Goal: Task Accomplishment & Management: Manage account settings

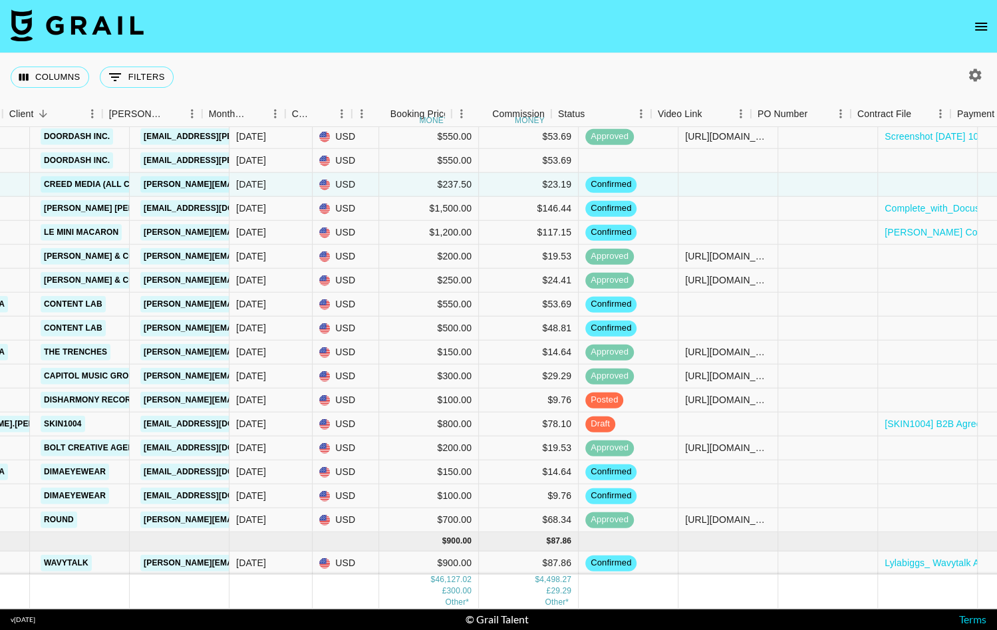
scroll to position [1435, 0]
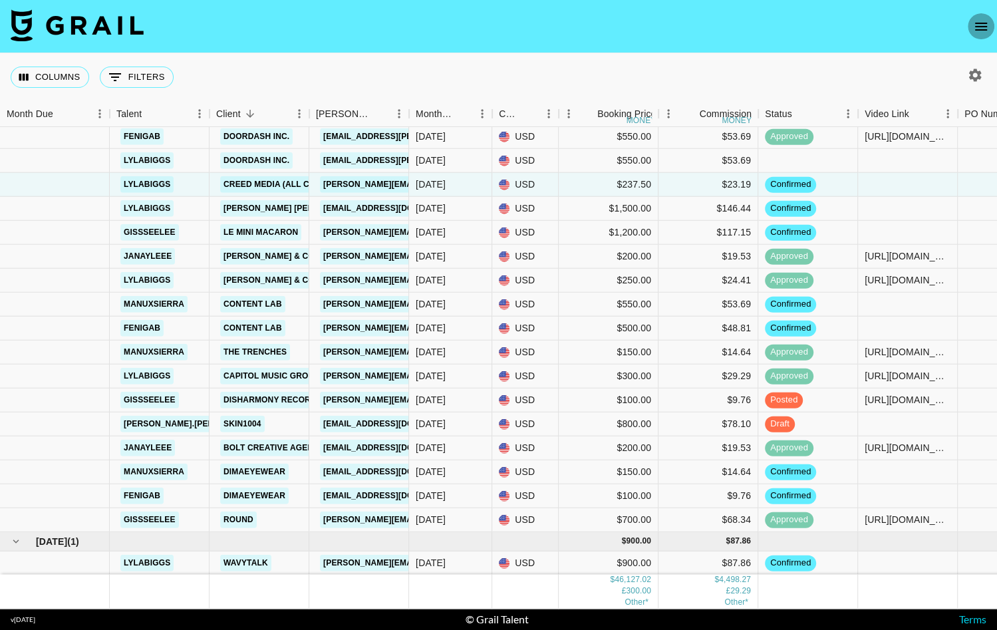
click at [981, 27] on icon "open drawer" at bounding box center [981, 27] width 12 height 8
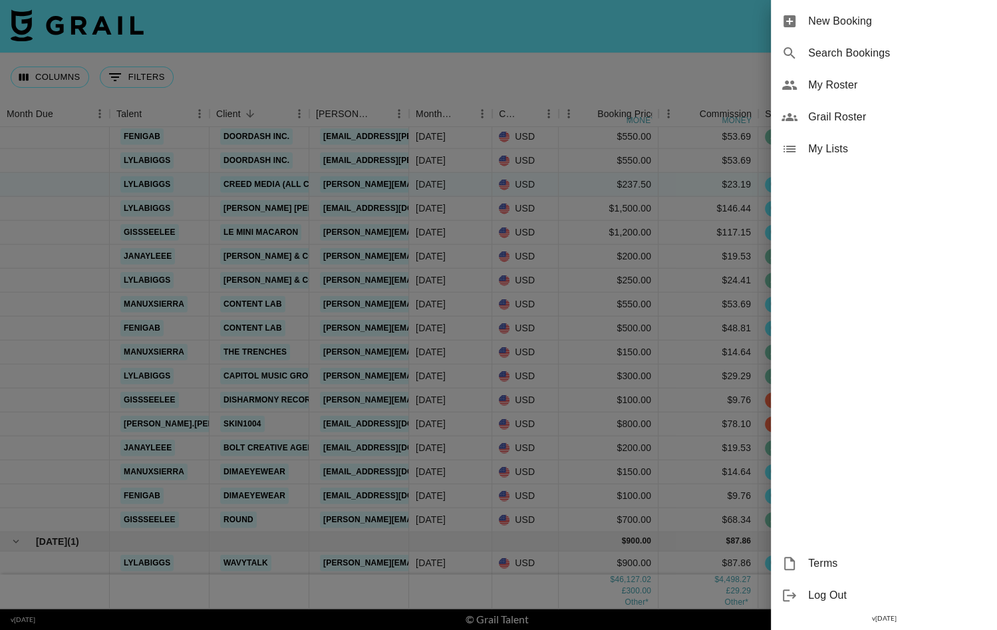
click at [715, 104] on div at bounding box center [498, 315] width 997 height 630
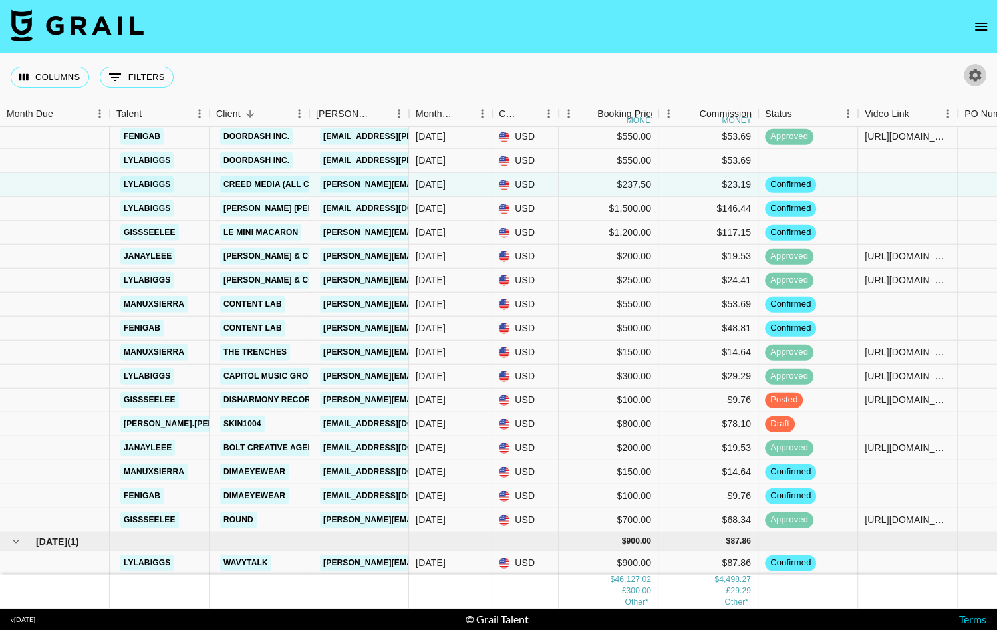
click at [979, 69] on icon "button" at bounding box center [975, 75] width 16 height 16
select select "[DATE]"
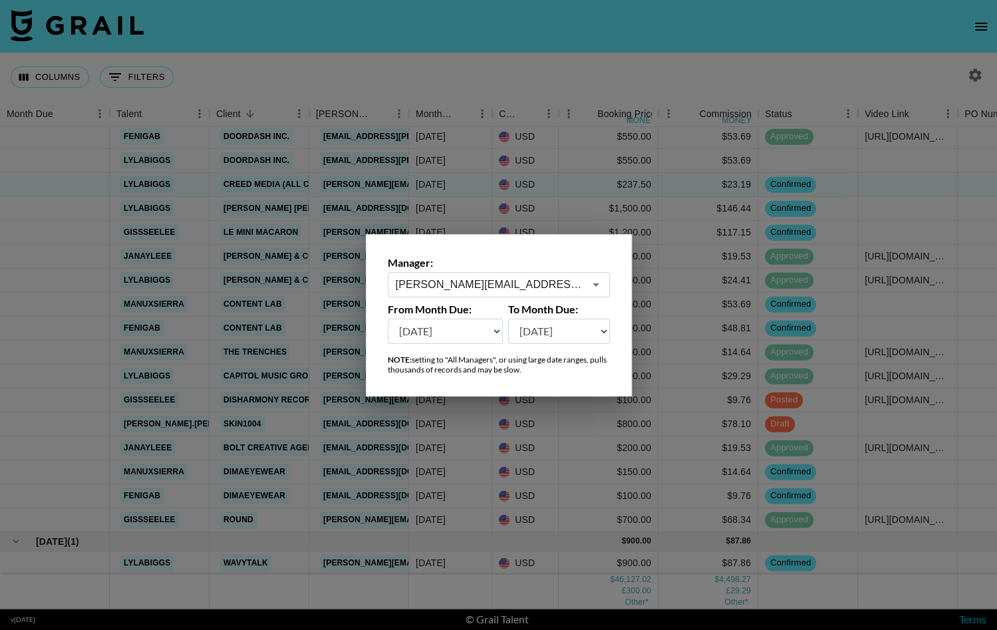
click at [605, 273] on div "[PERSON_NAME][EMAIL_ADDRESS][DOMAIN_NAME] ​" at bounding box center [499, 284] width 222 height 25
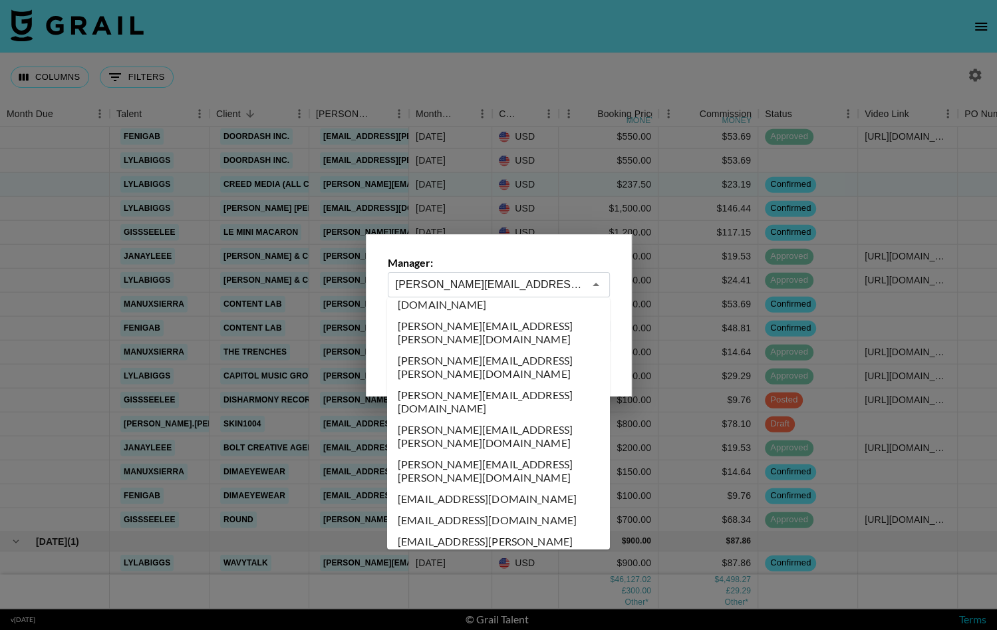
scroll to position [2332, 0]
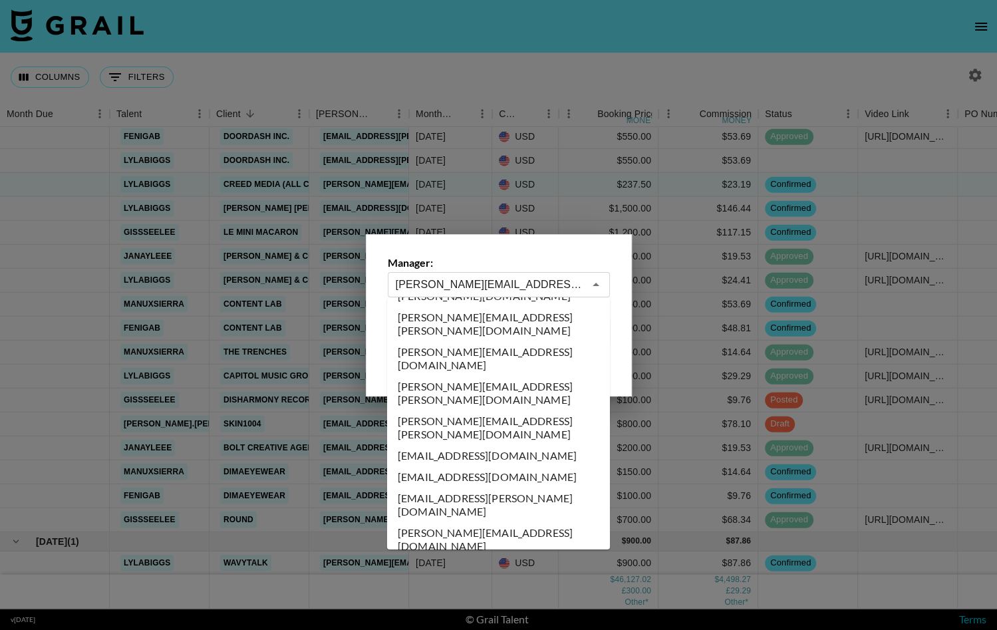
type input "[PERSON_NAME][EMAIL_ADDRESS][PERSON_NAME][DOMAIN_NAME]"
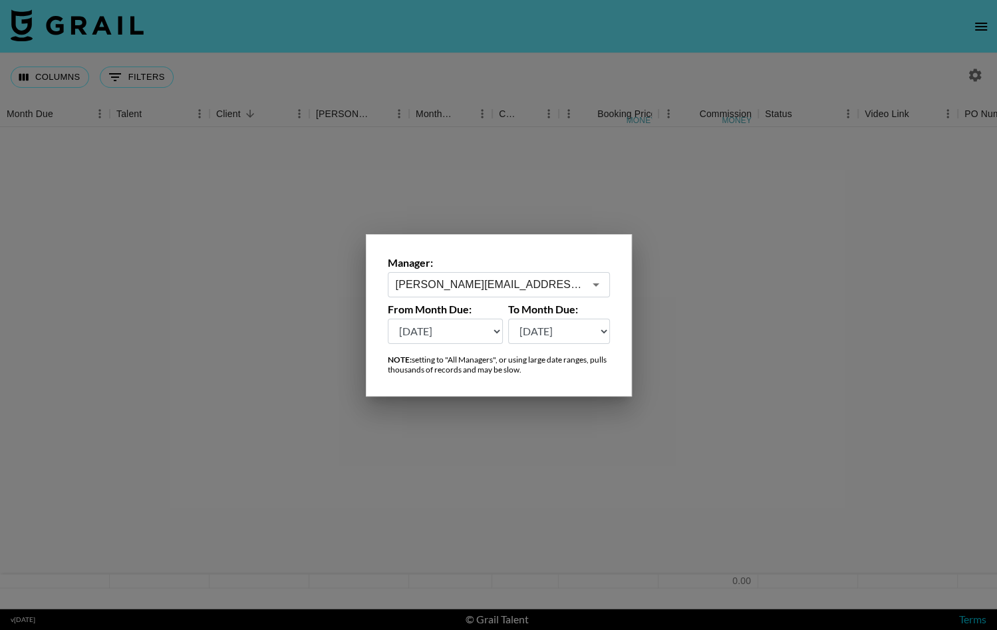
scroll to position [0, 0]
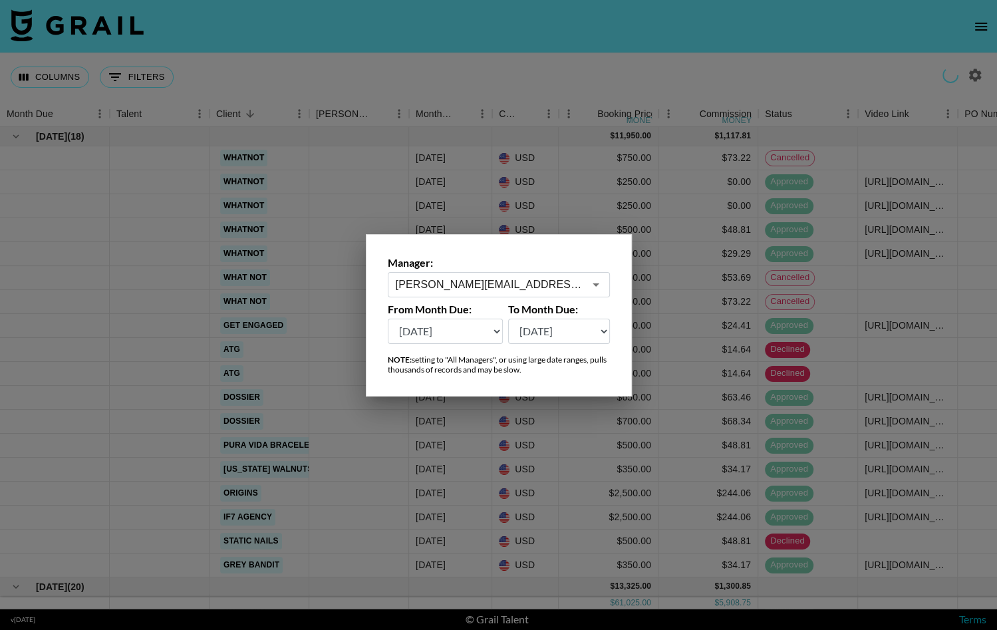
click at [716, 315] on div at bounding box center [498, 315] width 997 height 630
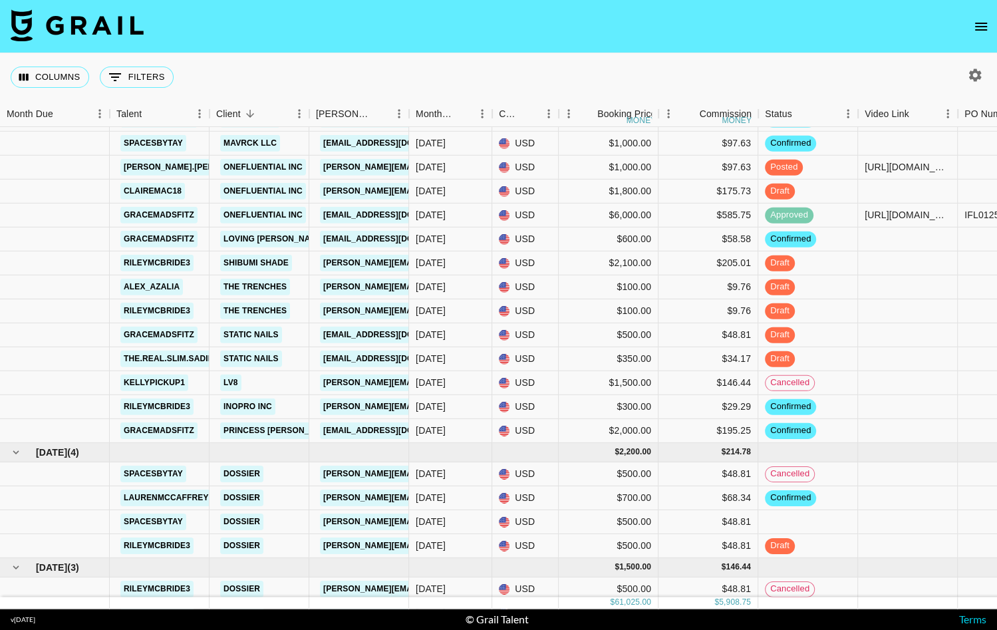
scroll to position [1440, 1]
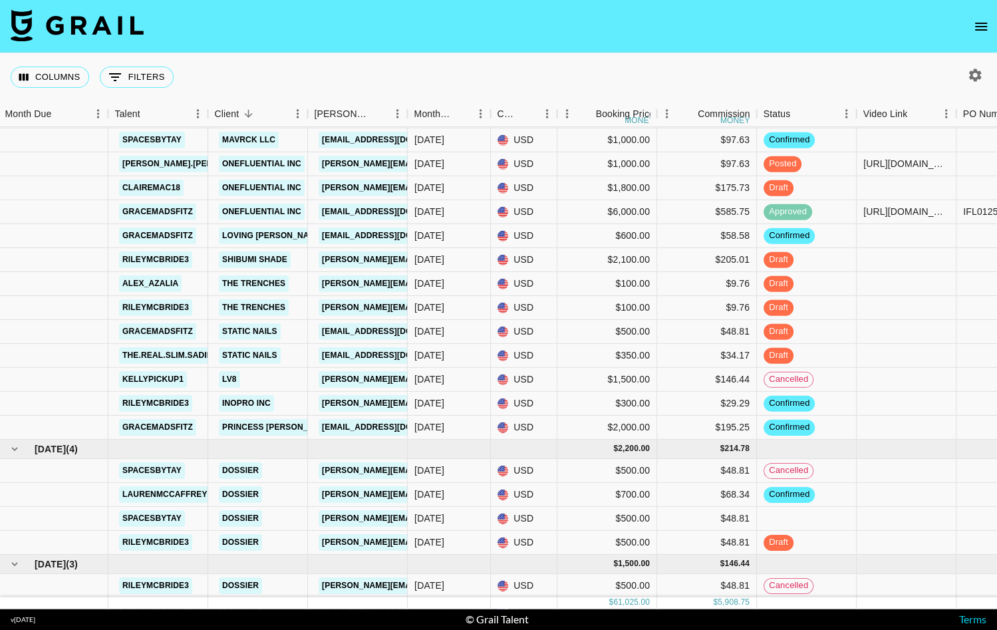
click at [978, 71] on icon "button" at bounding box center [975, 75] width 16 height 16
select select "[DATE]"
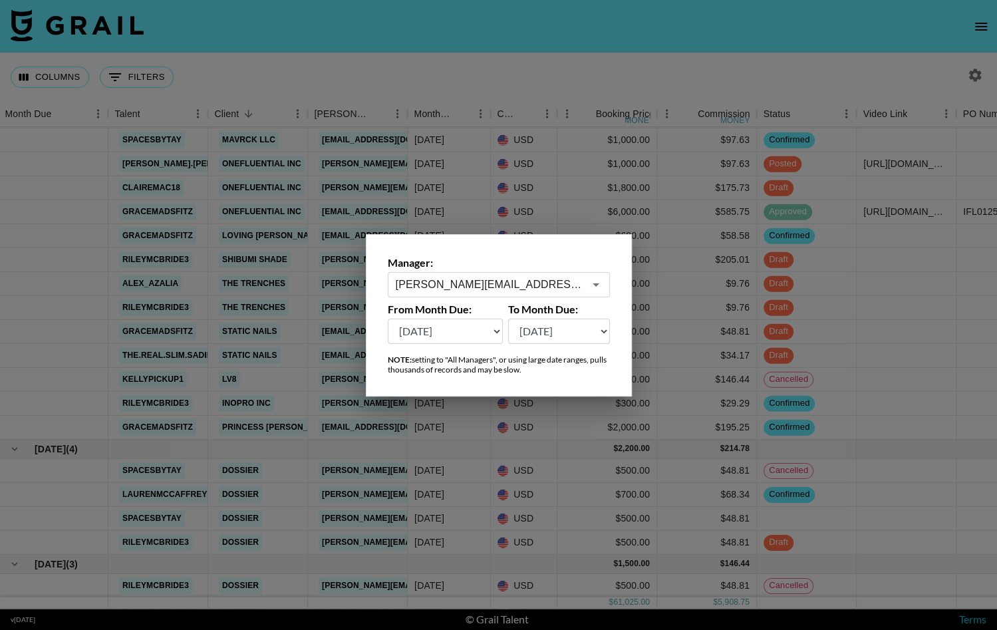
click at [567, 295] on div "[PERSON_NAME][EMAIL_ADDRESS][PERSON_NAME][DOMAIN_NAME] ​" at bounding box center [499, 284] width 222 height 25
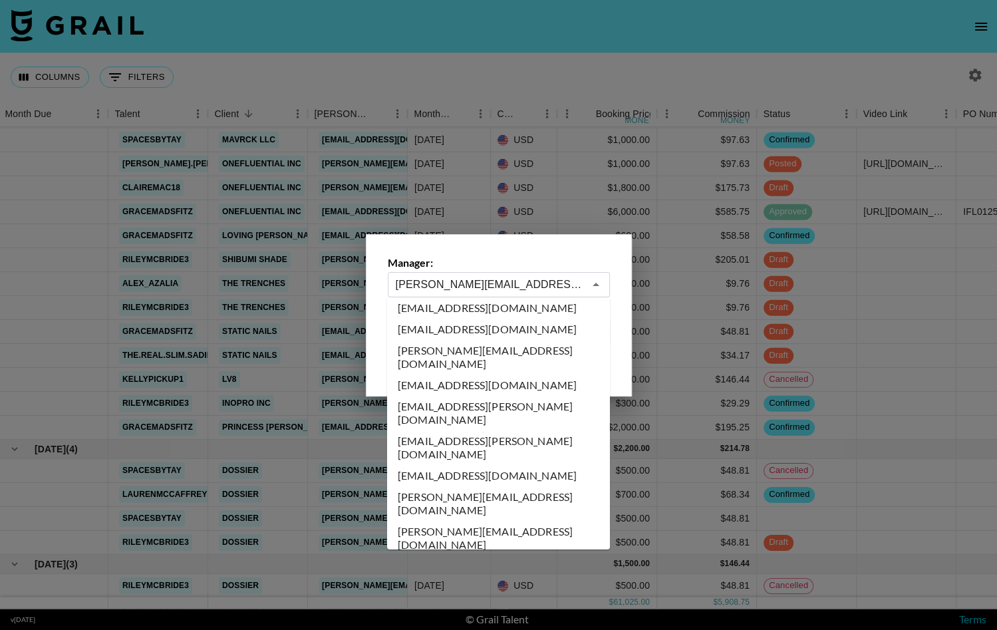
scroll to position [0, 0]
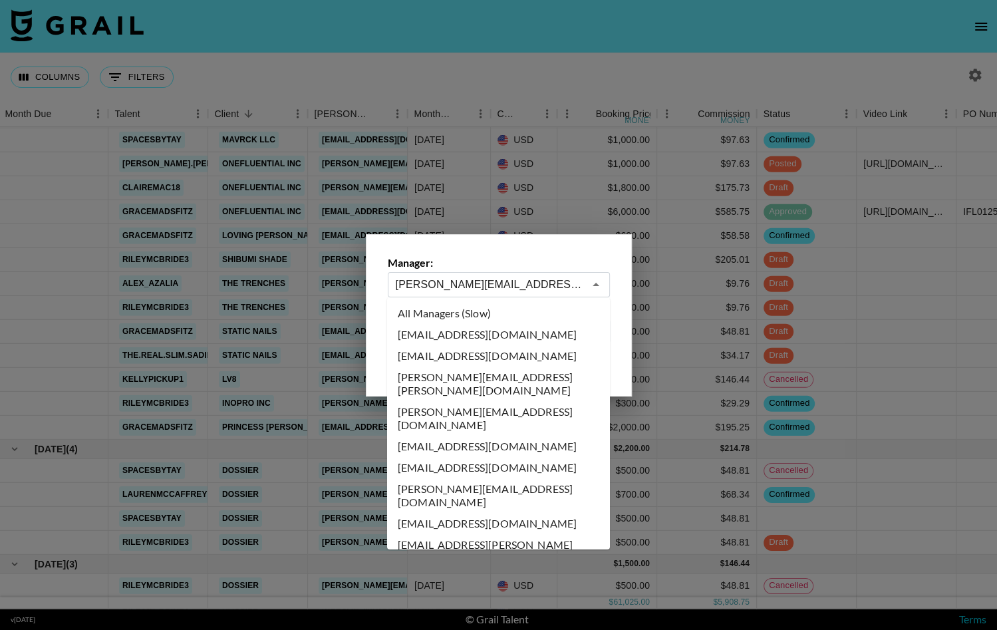
click at [535, 308] on li "All Managers (Slow)" at bounding box center [498, 313] width 223 height 21
type input "All Managers (Slow)"
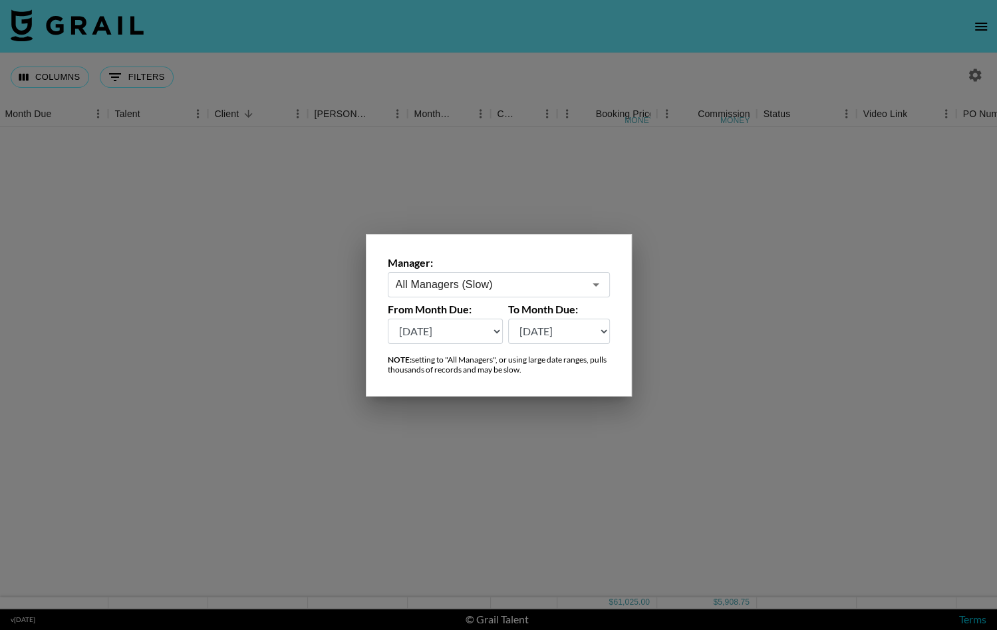
scroll to position [0, 1]
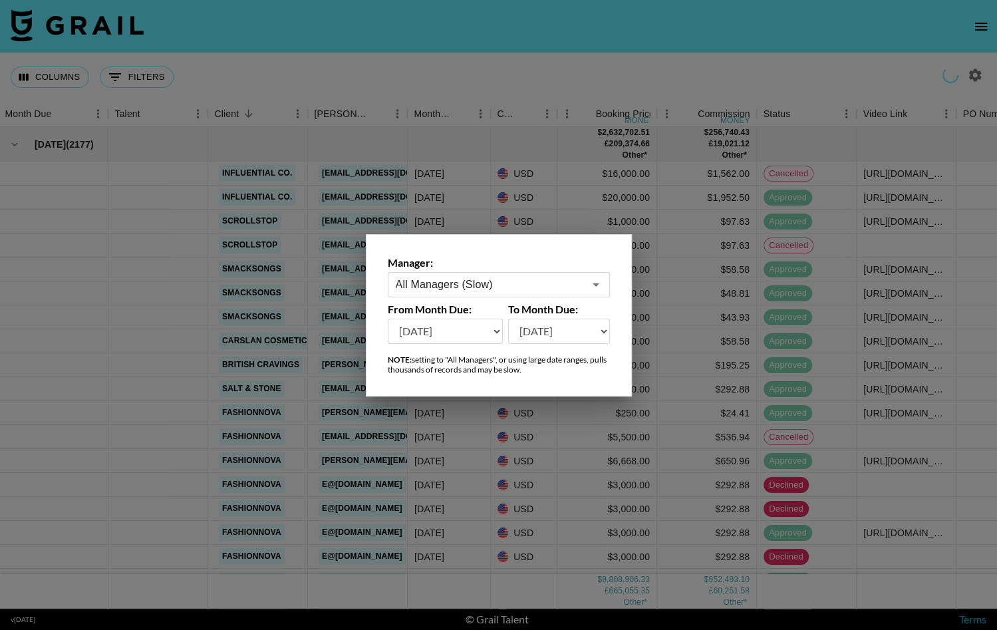
click at [497, 325] on select "[DATE] [DATE] '[DATE] May '[DATE] Mar '[DATE] Jan '[DATE] Nov '[DATE] Sep '[DAT…" at bounding box center [446, 331] width 116 height 25
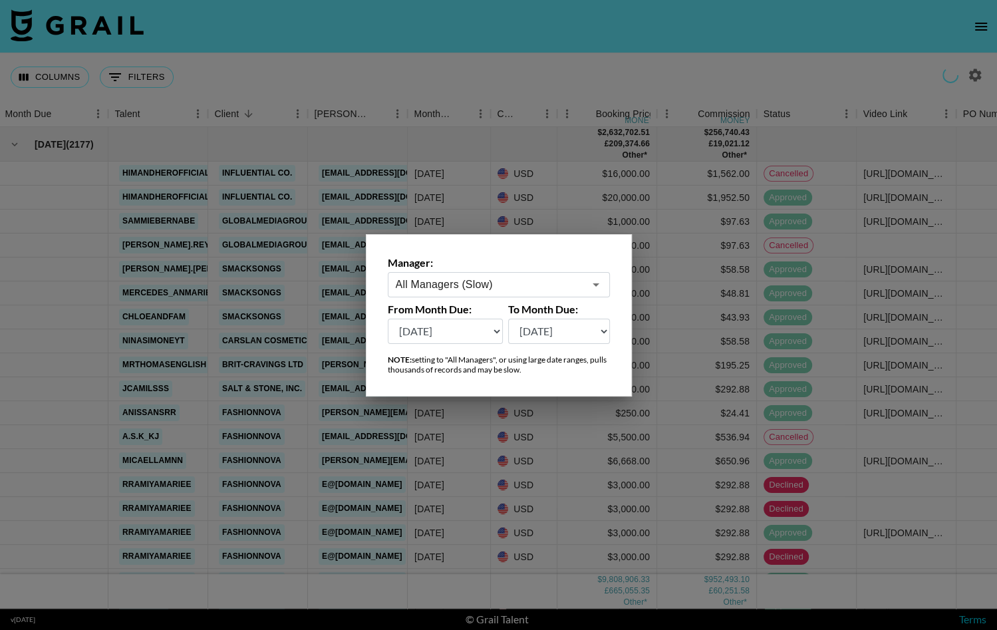
select select "[DATE]"
click at [388, 319] on select "[DATE] [DATE] '[DATE] May '[DATE] Mar '[DATE] Jan '[DATE] Nov '[DATE] Sep '[DAT…" at bounding box center [446, 331] width 116 height 25
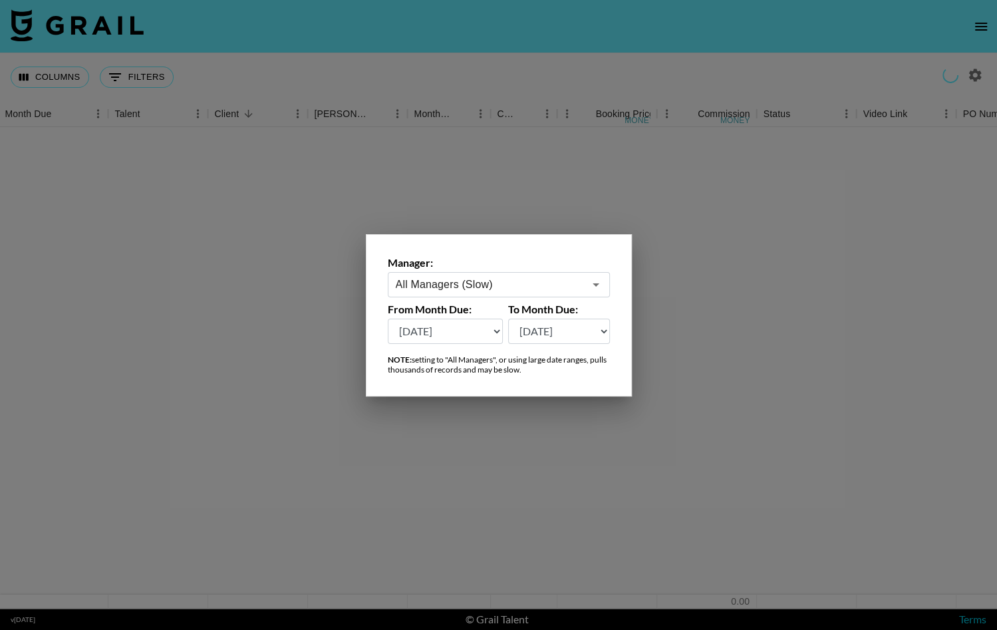
click at [587, 327] on select "[DATE] [DATE] '[DATE] May '[DATE] Mar '[DATE] Jan '[DATE] Nov '[DATE] Sep '[DAT…" at bounding box center [559, 331] width 102 height 25
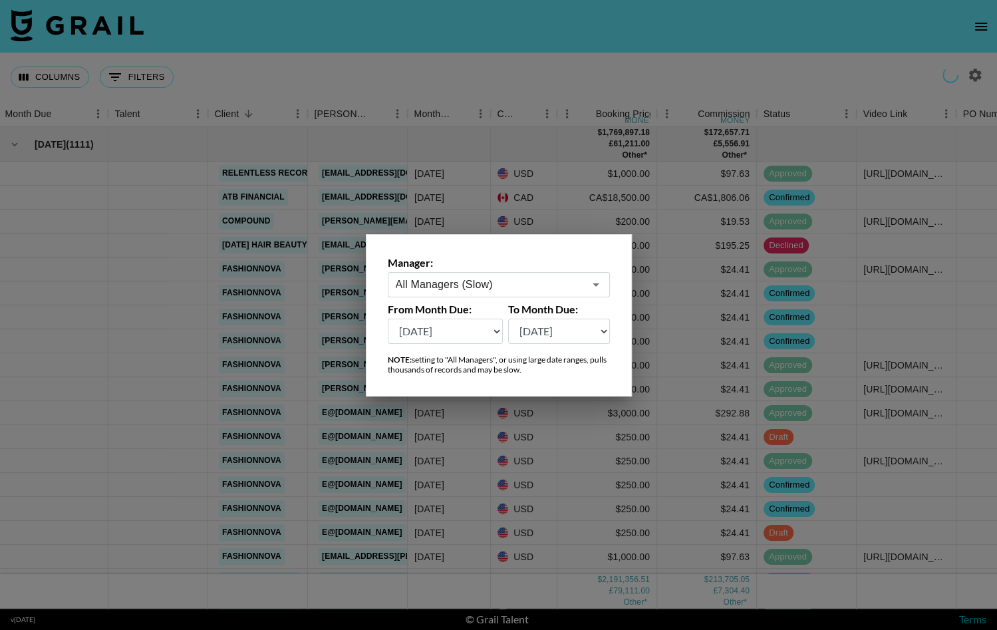
select select "[DATE]"
click at [508, 319] on select "[DATE] [DATE] '[DATE] May '[DATE] Mar '[DATE] Jan '[DATE] Nov '[DATE] Sep '[DAT…" at bounding box center [559, 331] width 102 height 25
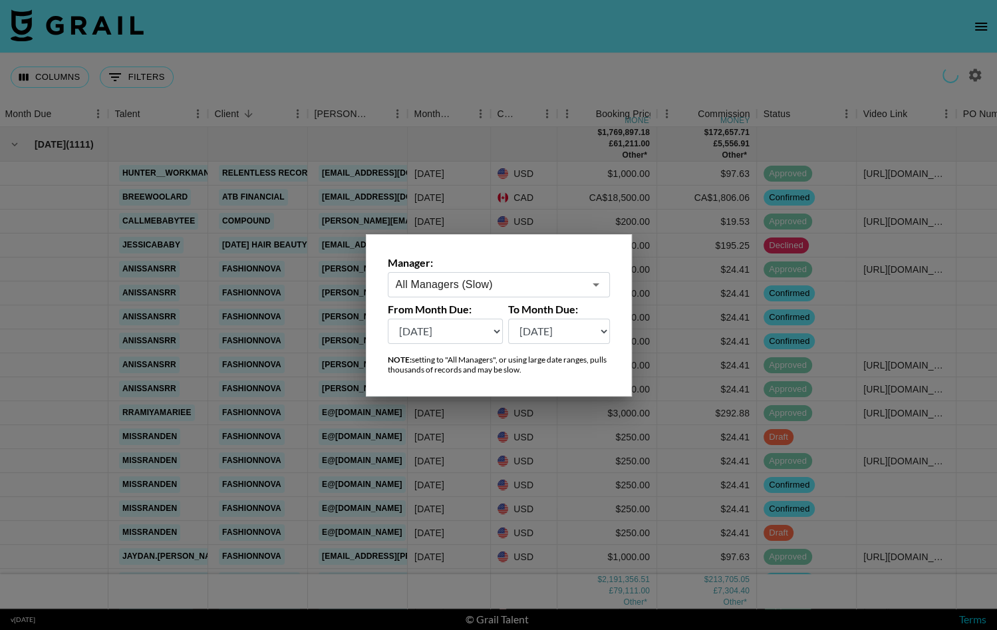
click at [591, 213] on div at bounding box center [498, 315] width 997 height 630
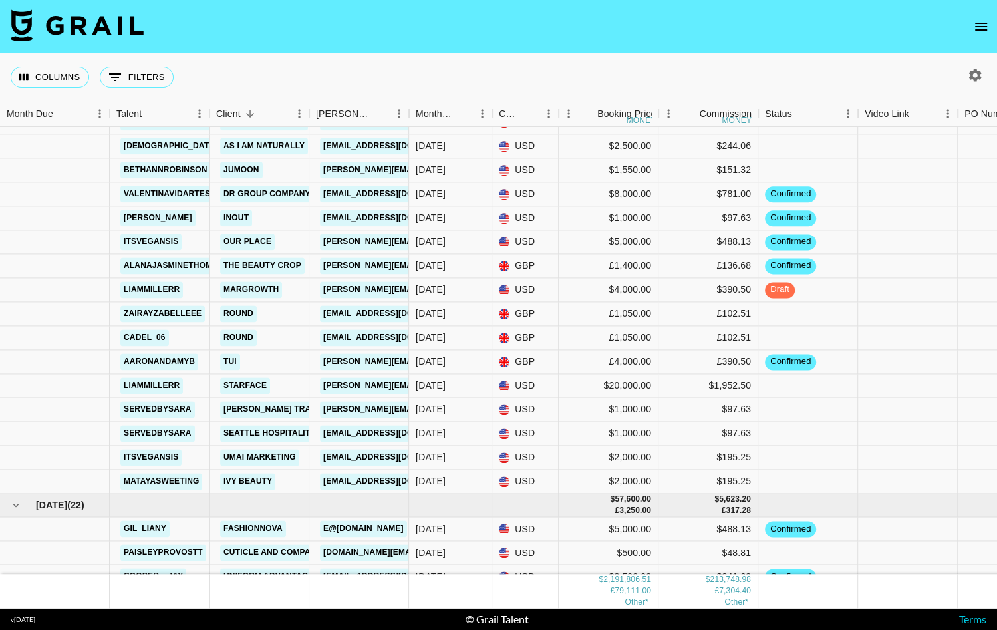
scroll to position [28529, 0]
